Goal: Task Accomplishment & Management: Complete application form

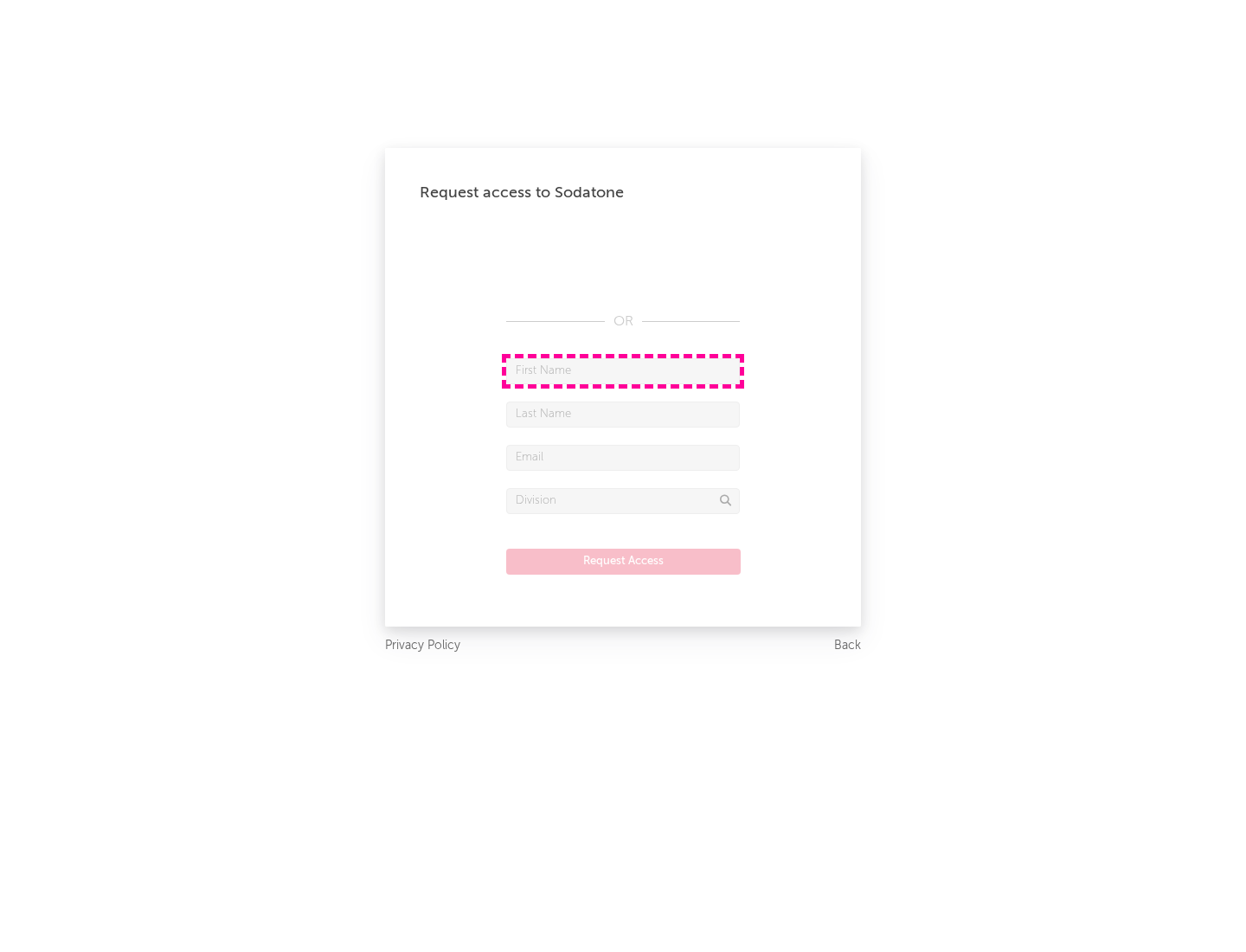
click at [623, 370] on input "text" at bounding box center [623, 371] width 234 height 26
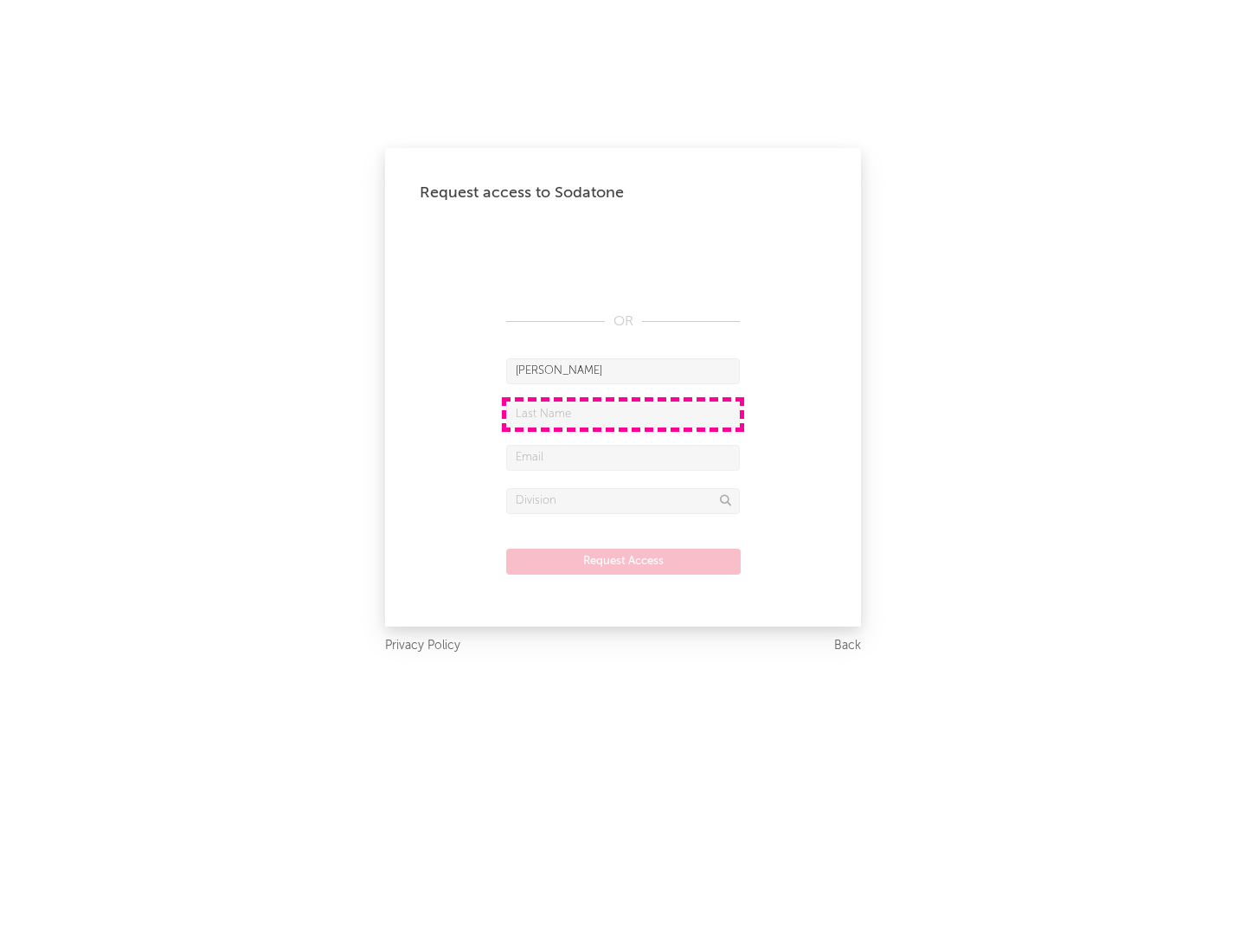
type input "[PERSON_NAME]"
click at [623, 414] on input "text" at bounding box center [623, 414] width 234 height 26
type input "[PERSON_NAME]"
click at [623, 457] on input "text" at bounding box center [623, 457] width 234 height 26
type input "[EMAIL_ADDRESS][DOMAIN_NAME]"
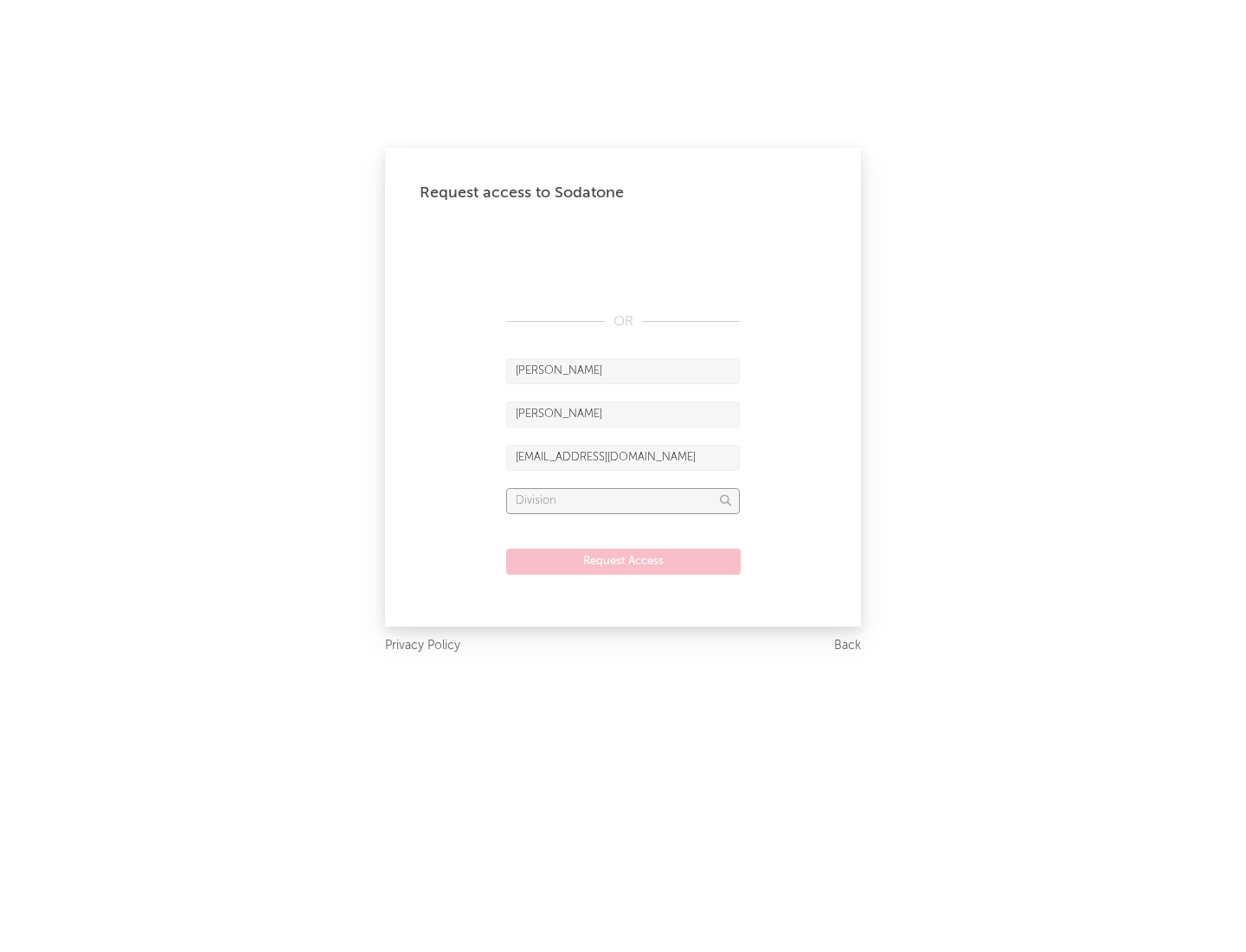
click at [623, 500] on input "text" at bounding box center [623, 500] width 234 height 26
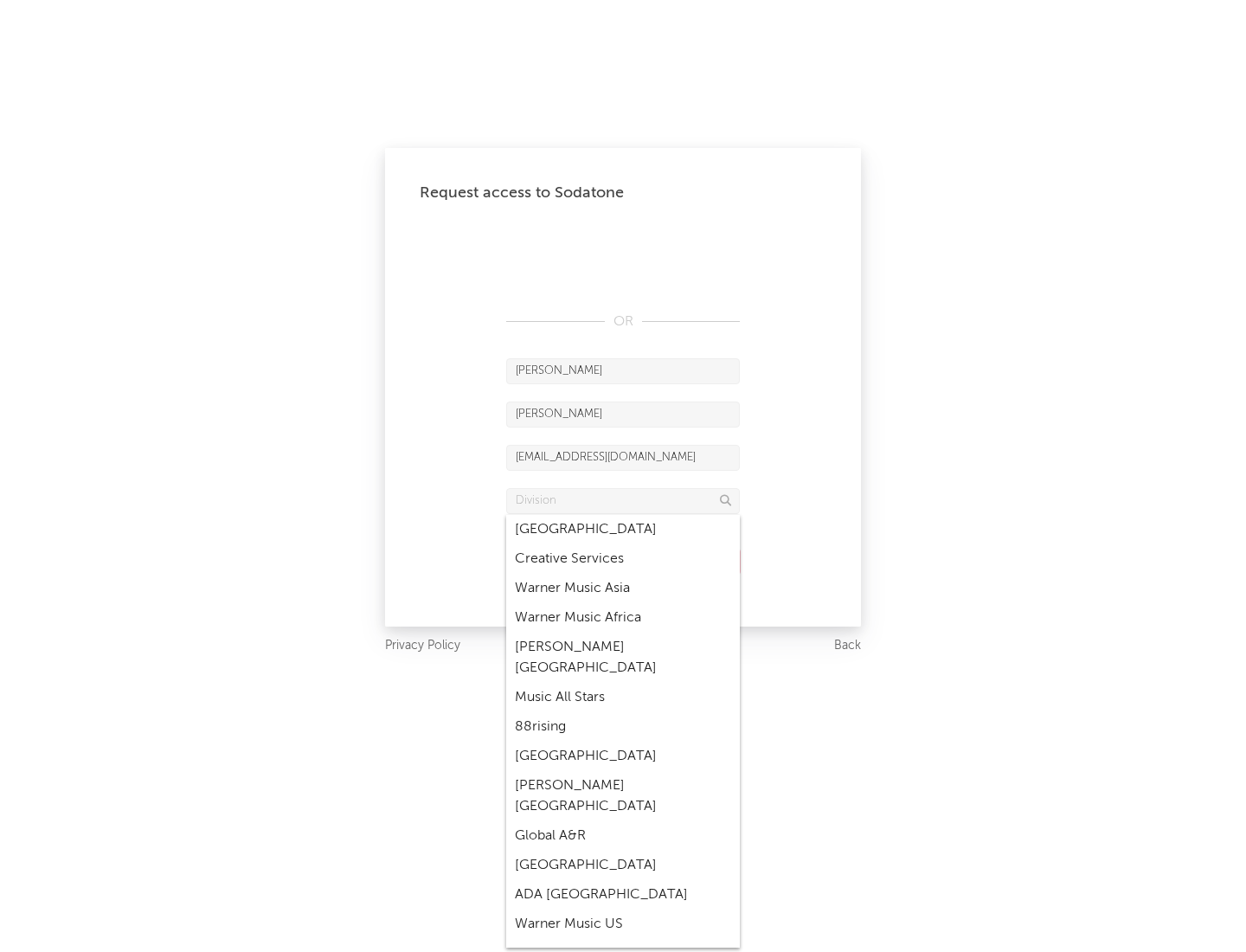
click at [623, 683] on div "Music All Stars" at bounding box center [623, 697] width 234 height 29
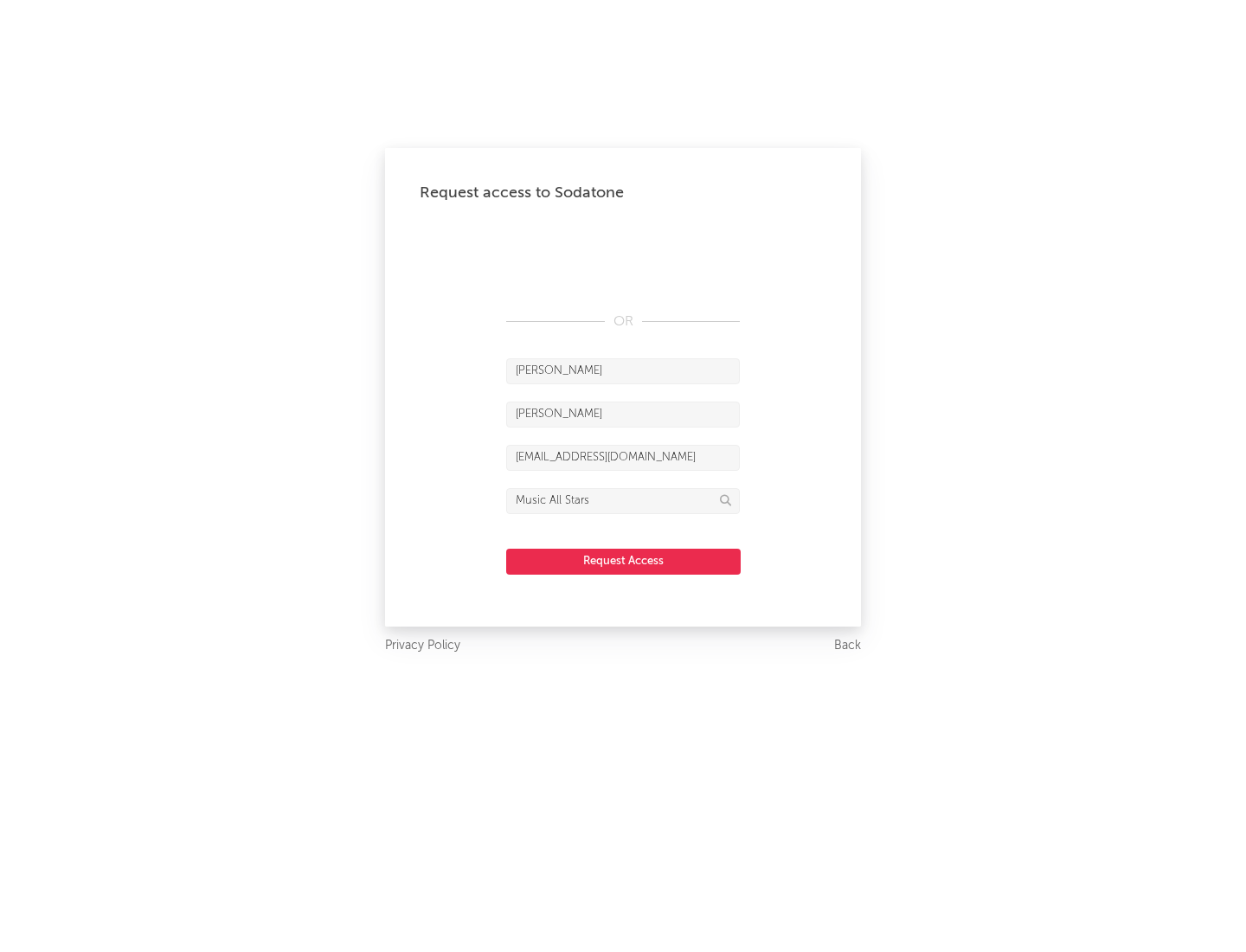
type input "Music All Stars"
click at [623, 561] on button "Request Access" at bounding box center [623, 561] width 235 height 26
